Goal: Communication & Community: Answer question/provide support

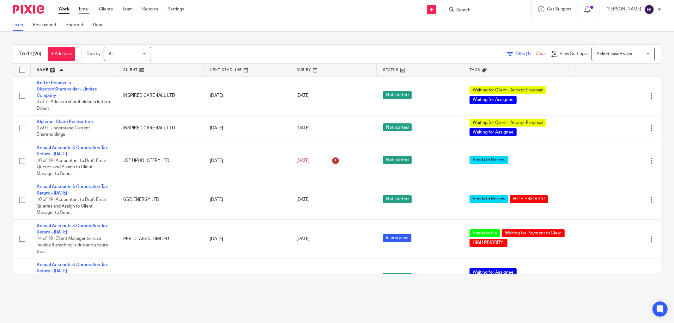
click at [88, 8] on link "Email" at bounding box center [84, 9] width 10 height 6
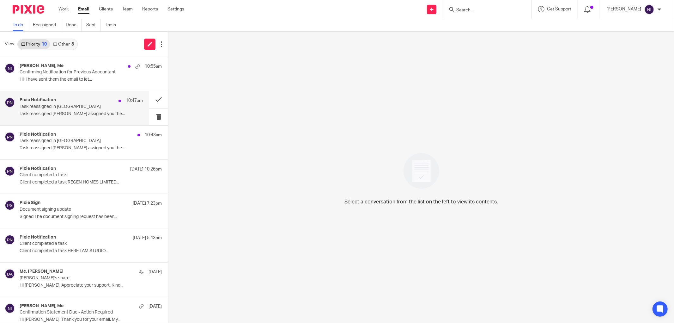
click at [74, 97] on div "Pixie Notification 10:47am" at bounding box center [81, 100] width 123 height 6
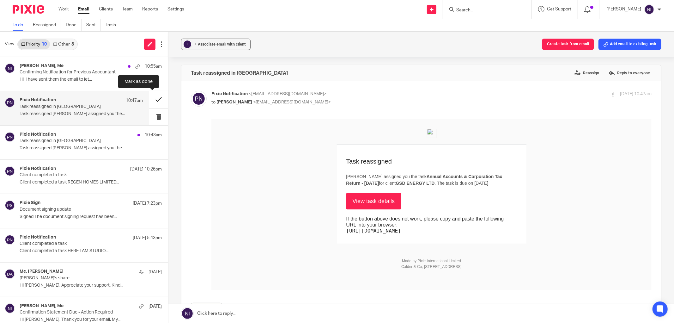
click at [155, 97] on button at bounding box center [158, 99] width 19 height 17
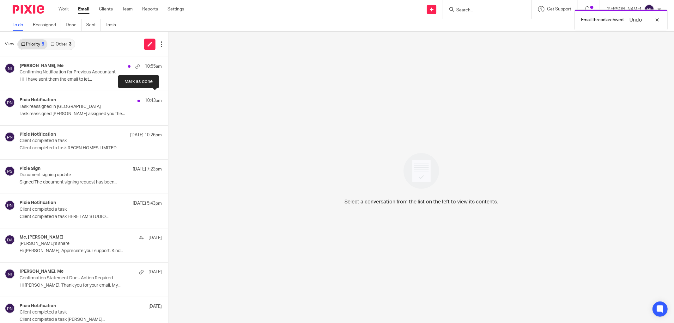
click at [168, 97] on button at bounding box center [170, 99] width 5 height 17
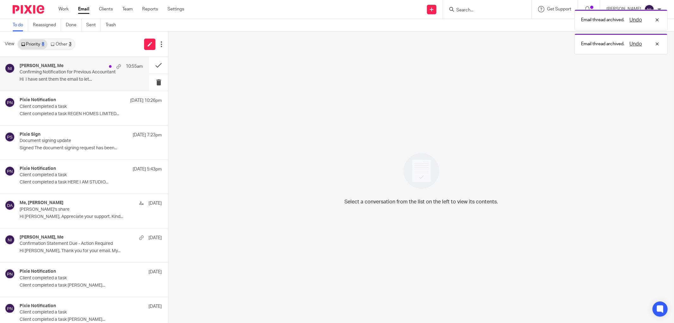
click at [79, 79] on p "Hi I have sent them the email to let..." at bounding box center [81, 79] width 123 height 5
